Goal: Navigation & Orientation: Find specific page/section

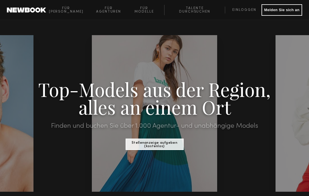
click at [146, 11] on font "Für Modelle" at bounding box center [144, 10] width 19 height 7
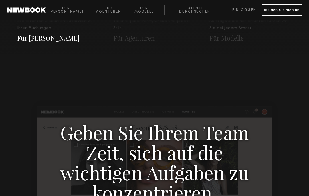
scroll to position [534, 0]
click at [197, 7] on link "Talente durchsuchen" at bounding box center [194, 10] width 61 height 10
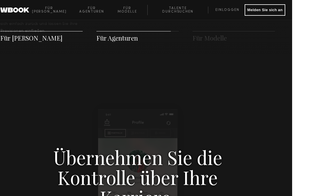
scroll to position [831, 0]
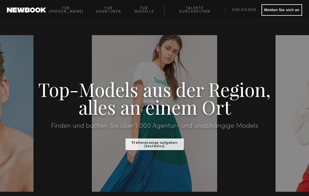
click at [61, 11] on font "Für [PERSON_NAME]" at bounding box center [66, 10] width 35 height 7
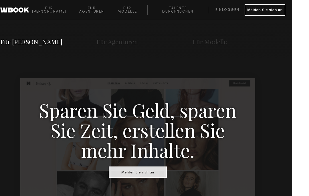
scroll to position [286, 0]
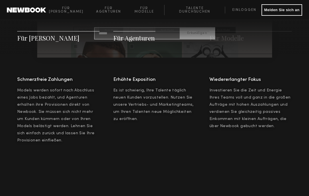
scroll to position [716, 0]
